Goal: Transaction & Acquisition: Subscribe to service/newsletter

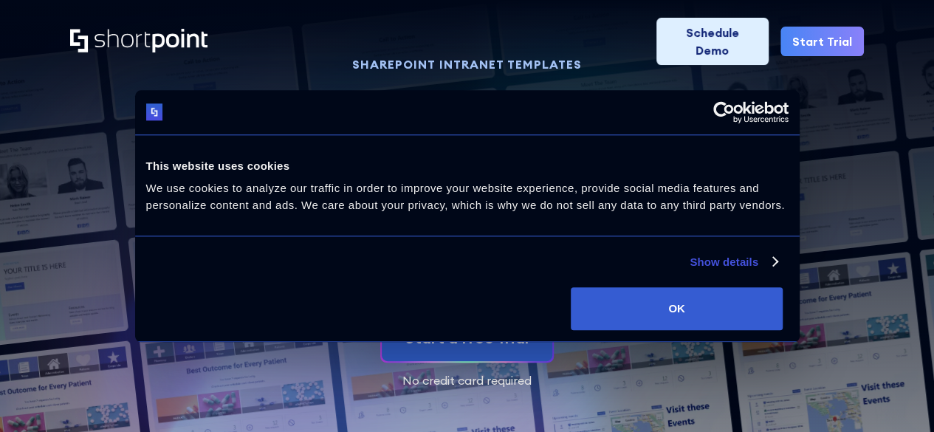
click at [821, 27] on link "Start Trial" at bounding box center [821, 42] width 83 height 30
